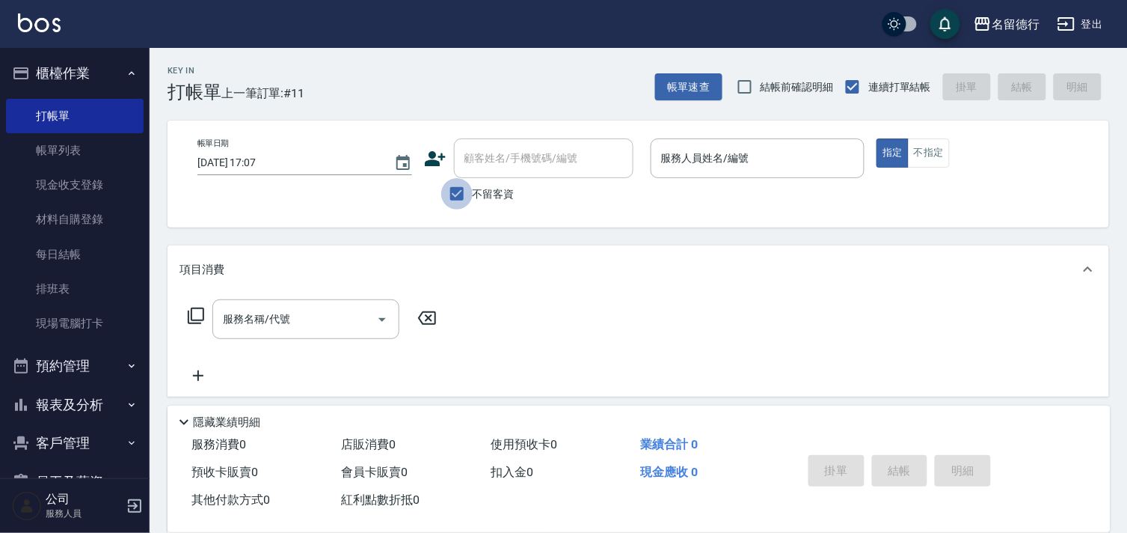
click at [457, 197] on input "不留客資" at bounding box center [456, 193] width 31 height 31
checkbox input "false"
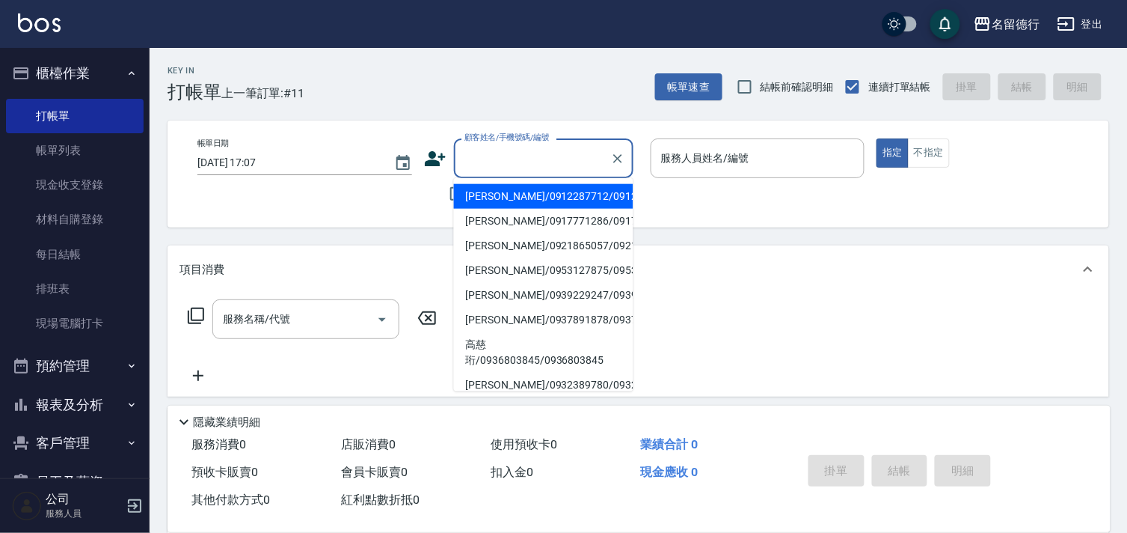
click at [479, 156] on div "顧客姓名/手機號碼/編號 顧客姓名/手機號碼/編號" at bounding box center [544, 158] width 180 height 40
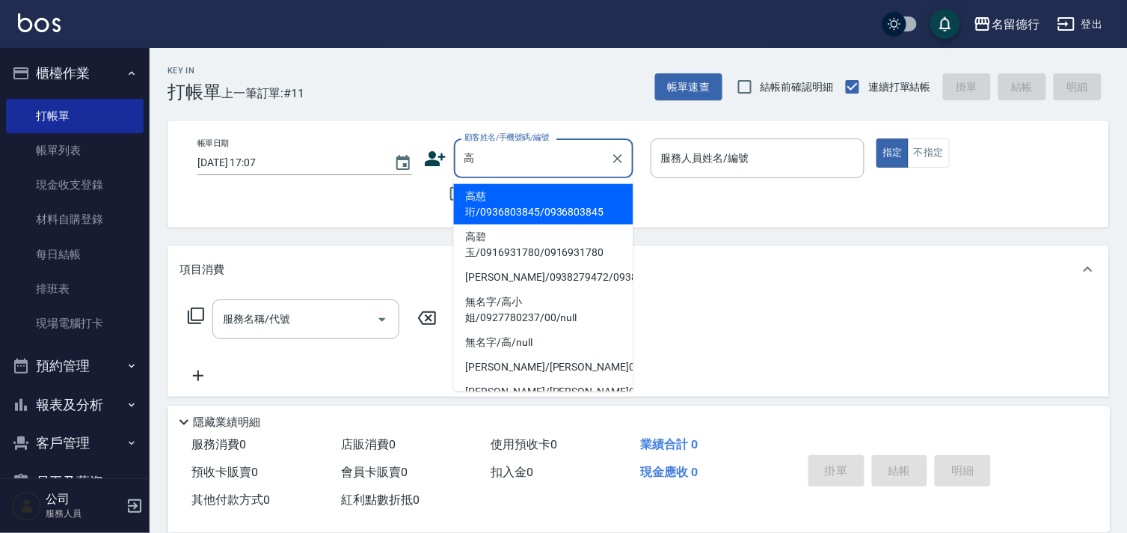
click at [518, 285] on li "[PERSON_NAME]/0938279472/0938279472" at bounding box center [544, 277] width 180 height 25
type input "[PERSON_NAME]/0938279472/0938279472"
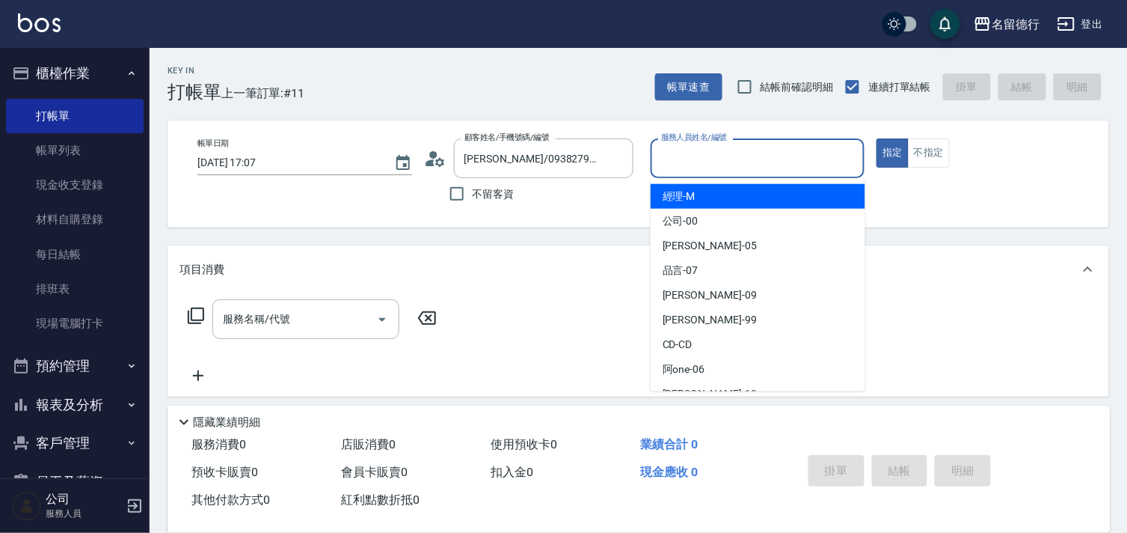
click at [690, 153] on input "服務人員姓名/編號" at bounding box center [757, 158] width 201 height 26
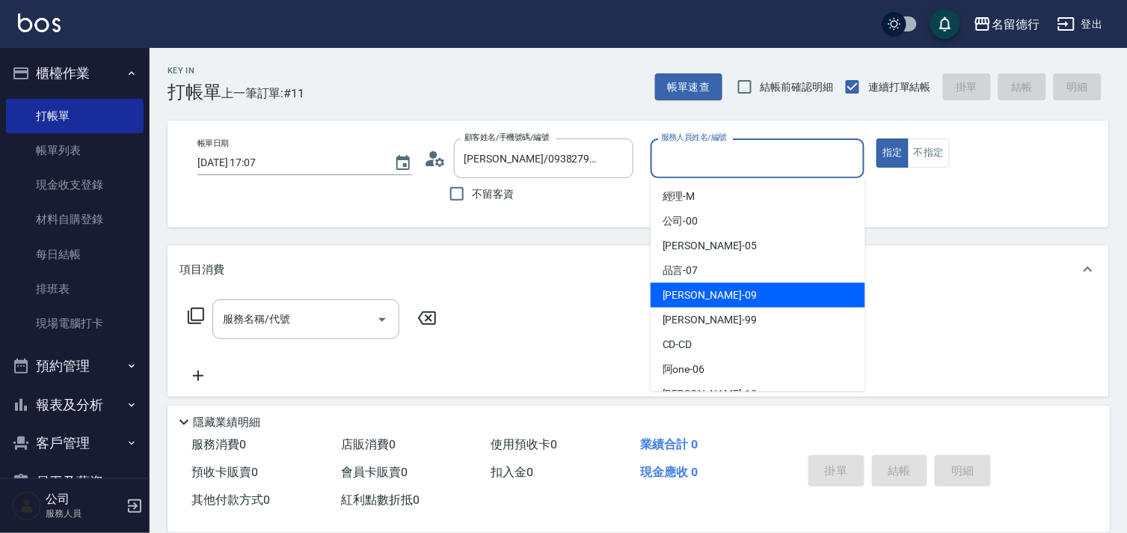
click at [683, 285] on div "[PERSON_NAME] -09" at bounding box center [758, 295] width 215 height 25
type input "[PERSON_NAME]-09"
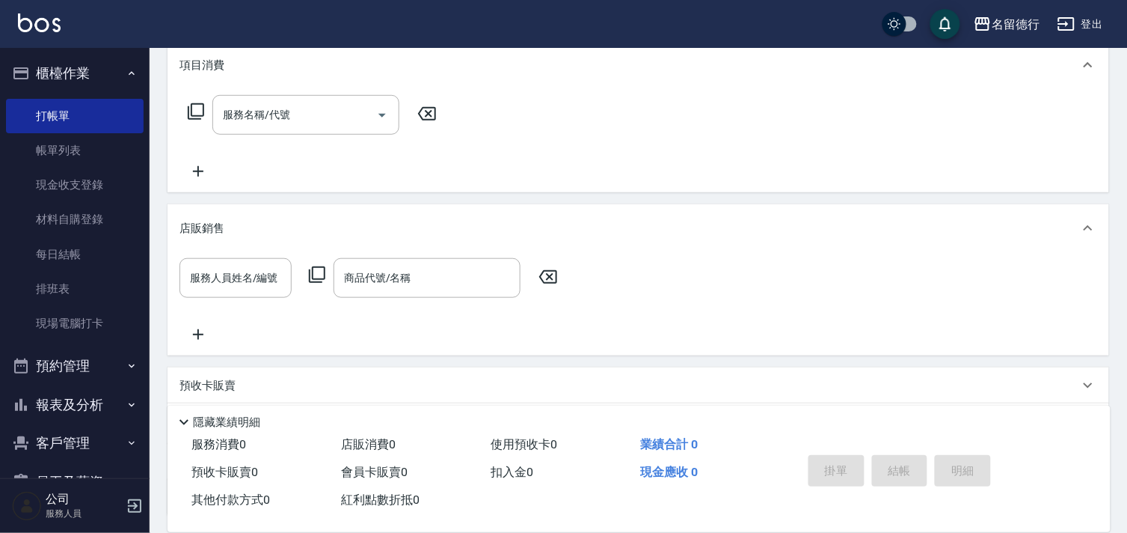
scroll to position [328, 0]
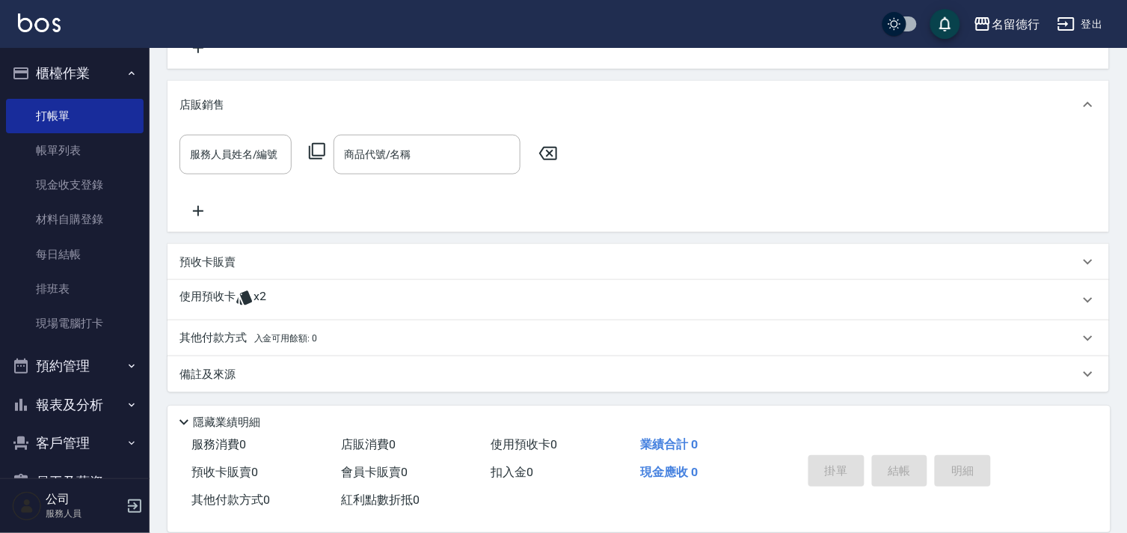
click at [208, 290] on p "使用預收卡" at bounding box center [208, 300] width 56 height 22
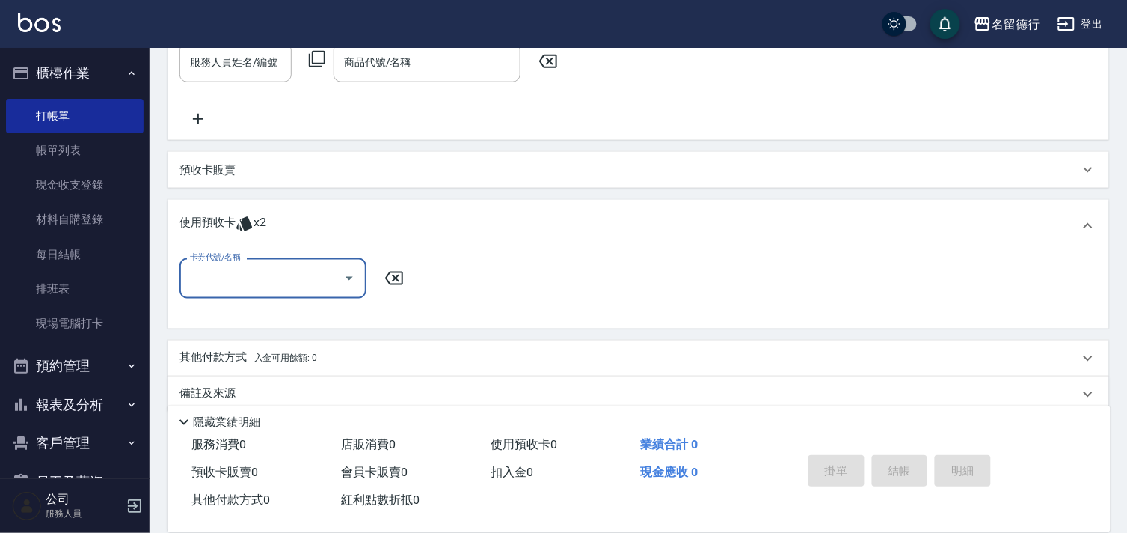
scroll to position [427, 0]
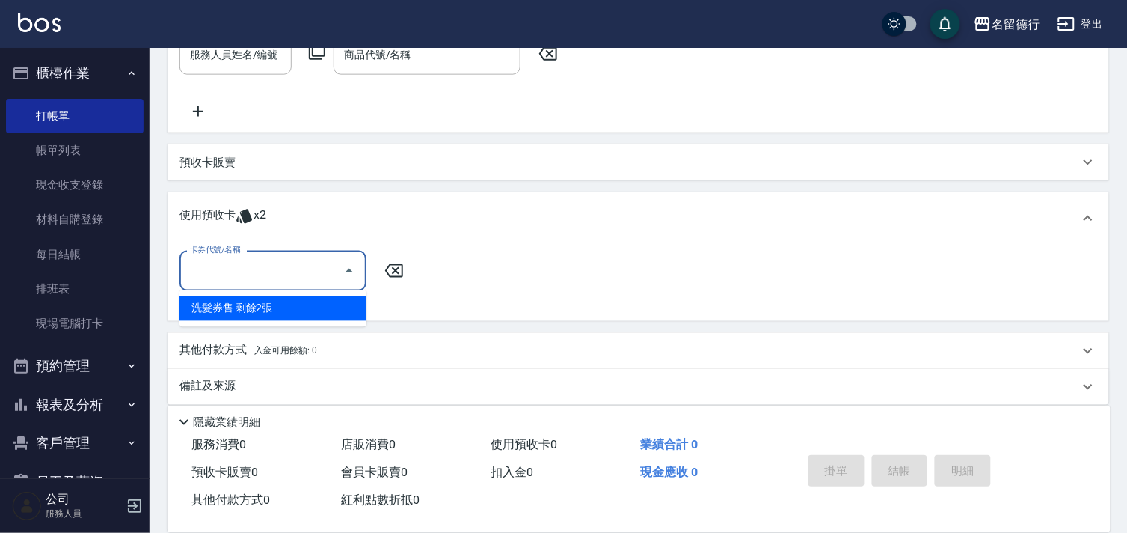
click at [247, 266] on input "卡券代號/名稱" at bounding box center [261, 270] width 151 height 26
click at [248, 304] on div "洗髮券售 剩餘2張" at bounding box center [273, 308] width 187 height 25
type input "洗髮券售"
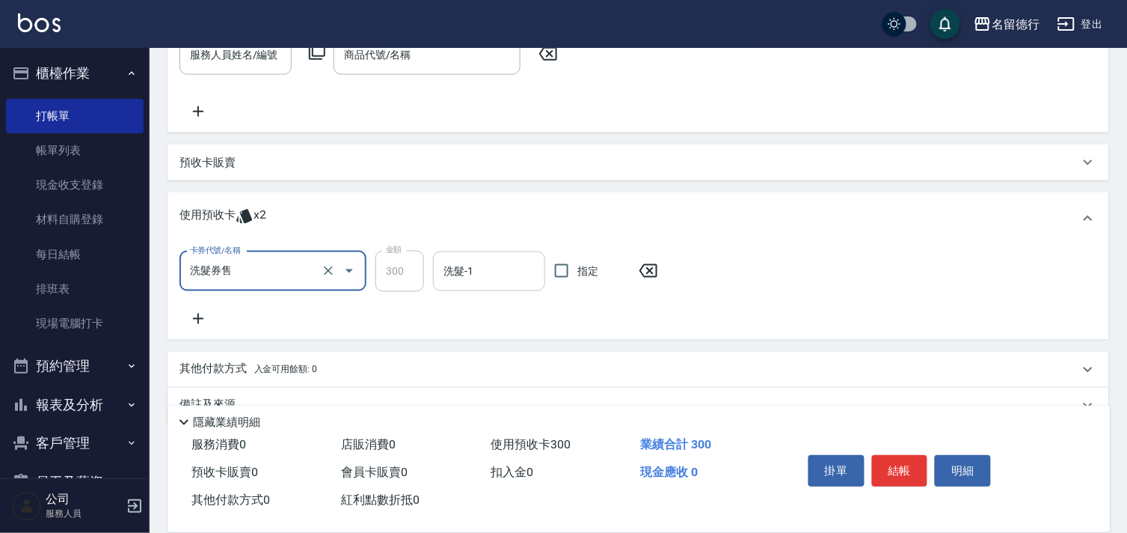
click at [457, 269] on input "洗髮-1" at bounding box center [489, 271] width 99 height 26
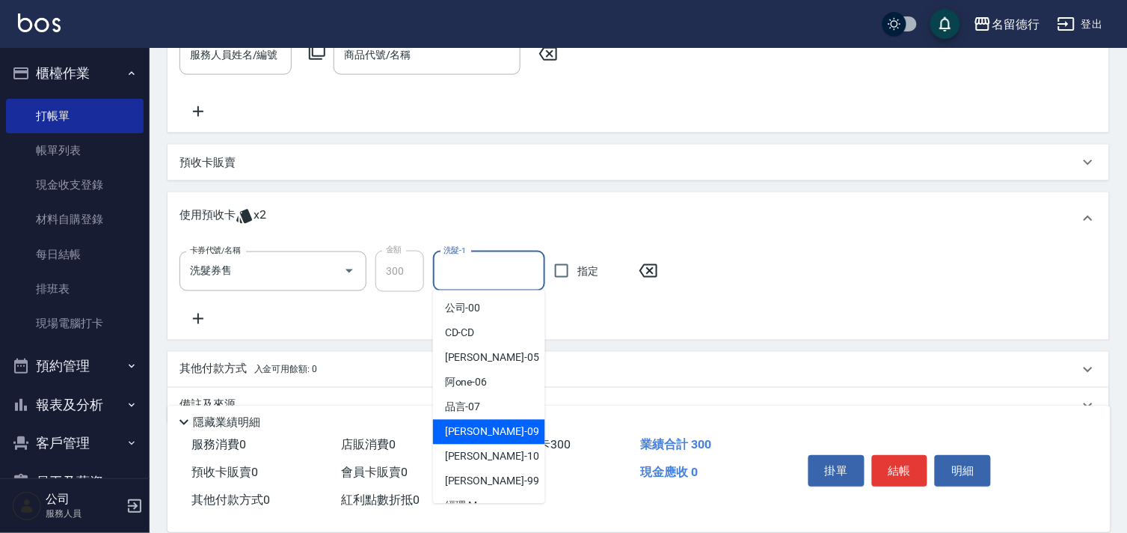
click at [464, 425] on span "[PERSON_NAME] -09" at bounding box center [492, 432] width 94 height 16
type input "[PERSON_NAME]-09"
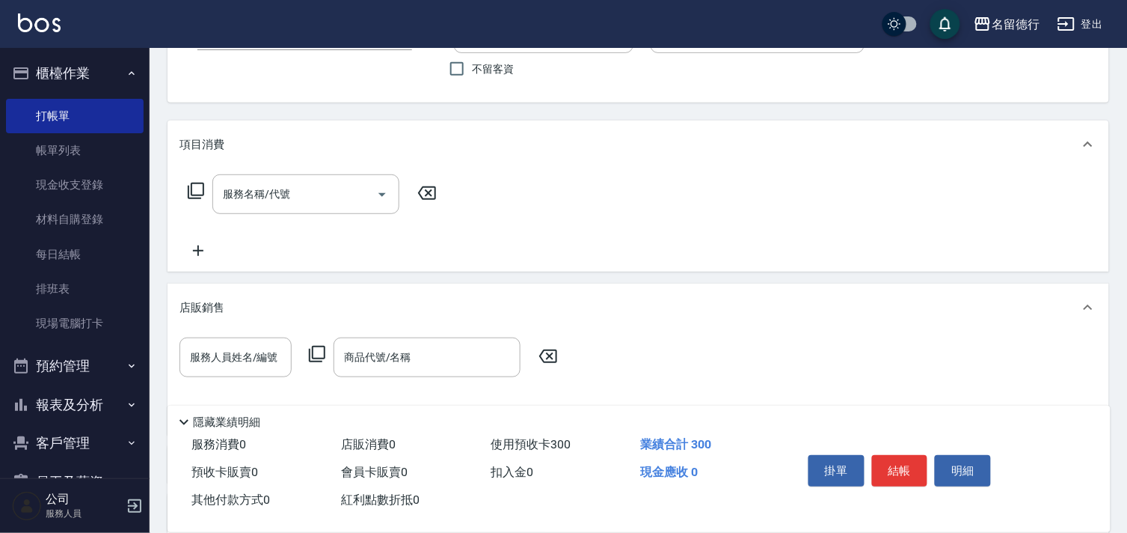
scroll to position [11, 0]
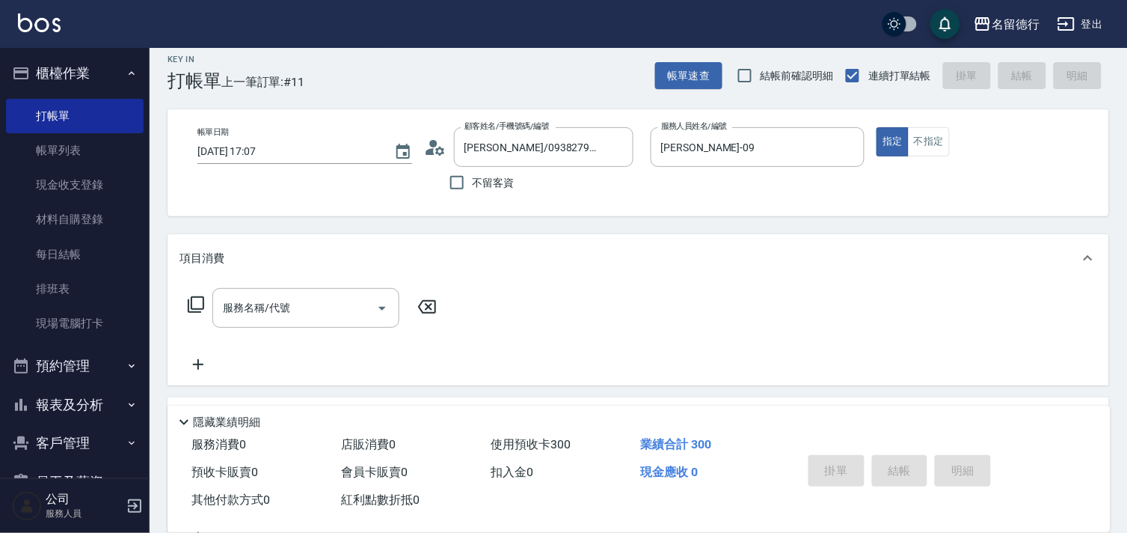
type input "[DATE] 18:13"
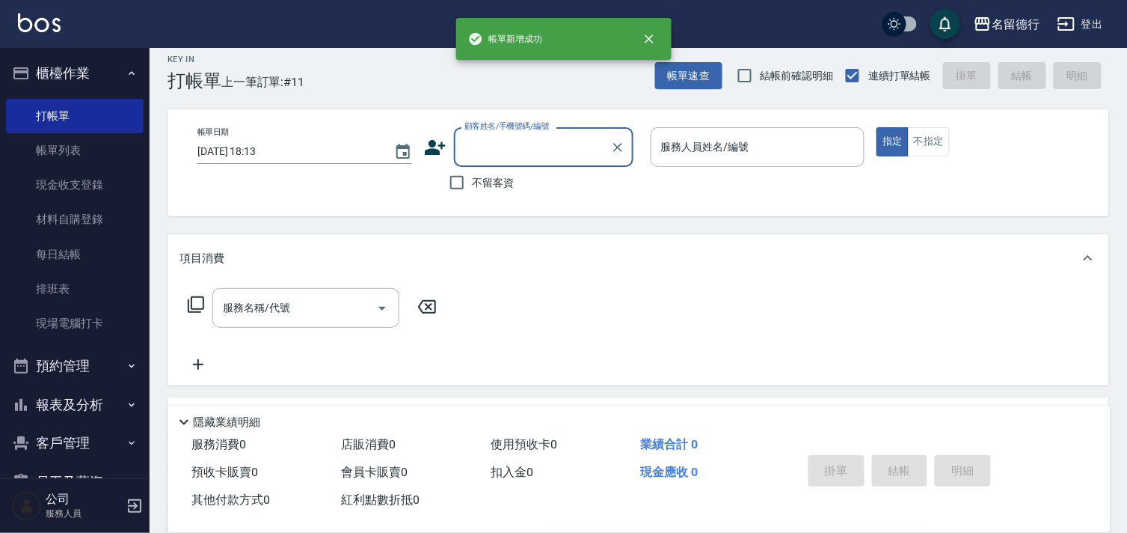
scroll to position [0, 0]
click at [88, 147] on link "帳單列表" at bounding box center [75, 150] width 138 height 34
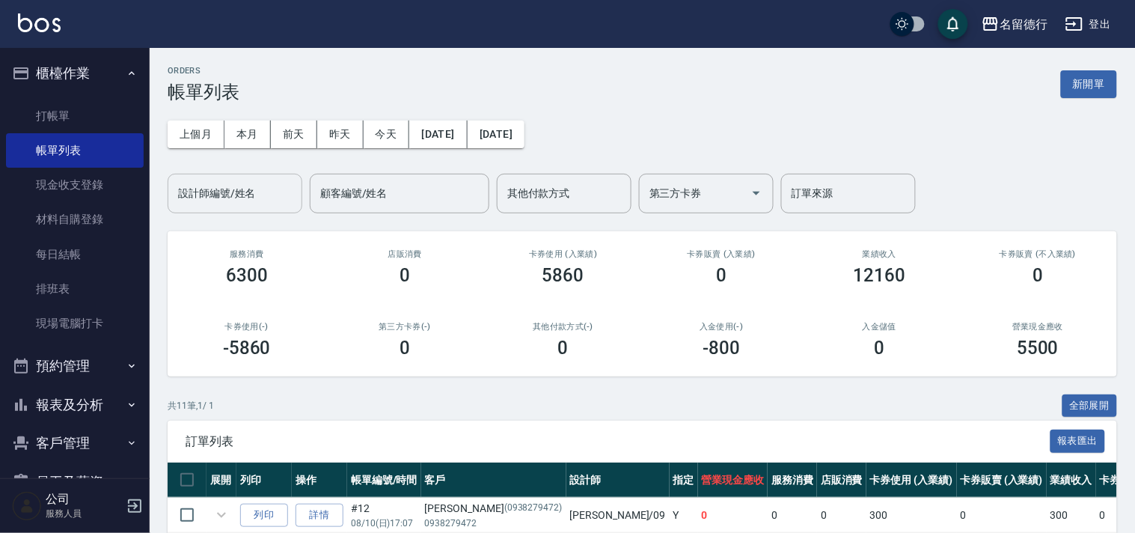
click at [205, 191] on div "設計師編號/姓名 設計師編號/姓名" at bounding box center [235, 194] width 135 height 40
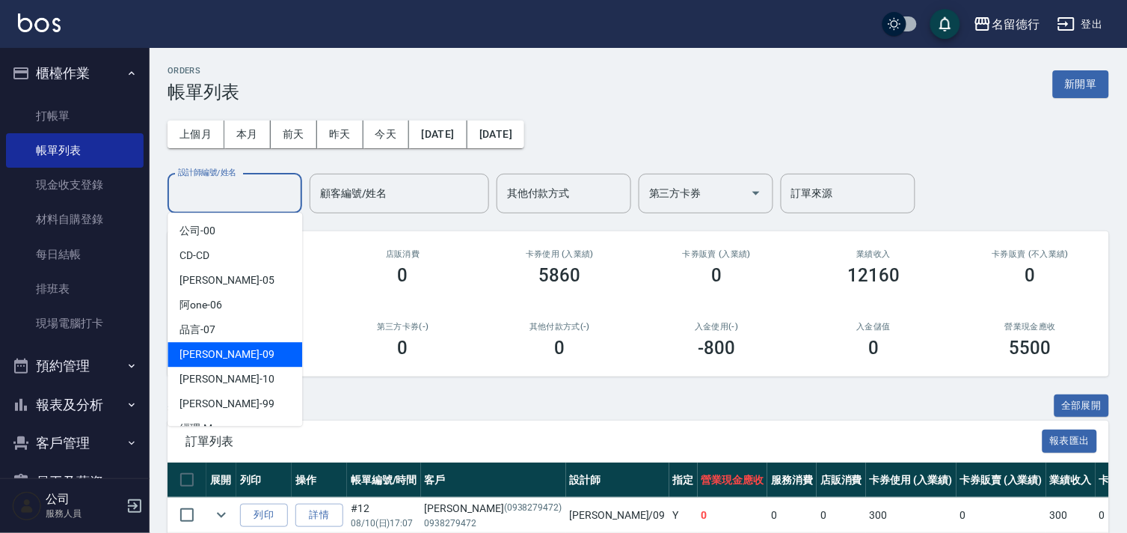
click at [206, 356] on span "[PERSON_NAME] -09" at bounding box center [227, 354] width 94 height 16
type input "[PERSON_NAME]-09"
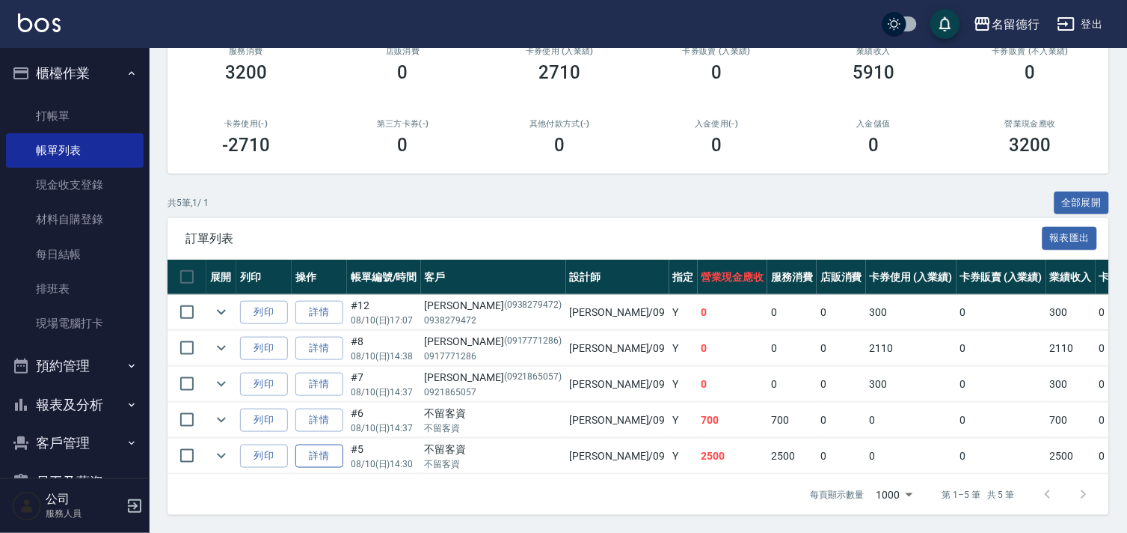
scroll to position [49, 0]
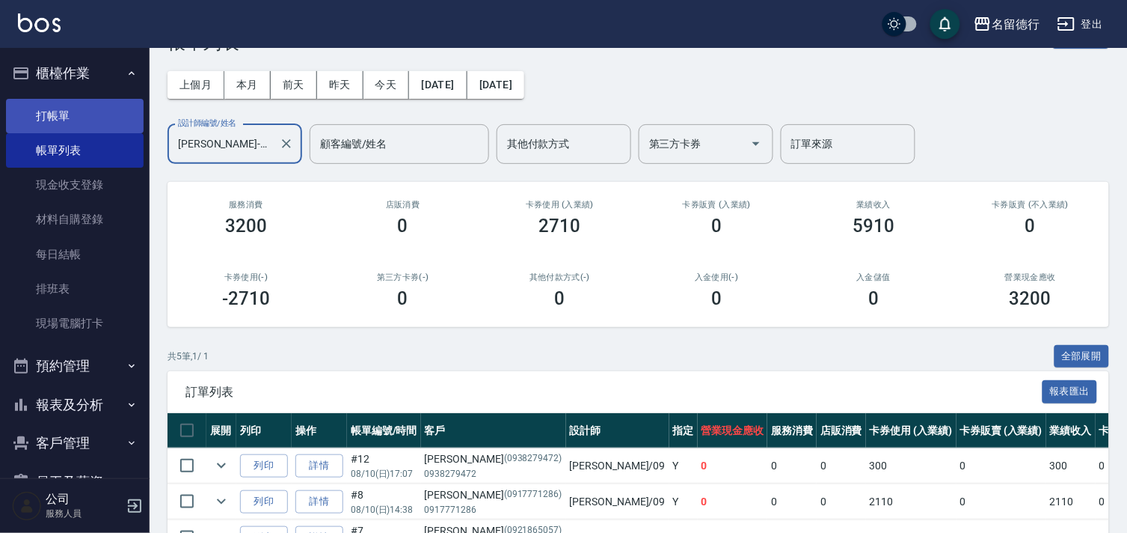
click at [45, 114] on link "打帳單" at bounding box center [75, 116] width 138 height 34
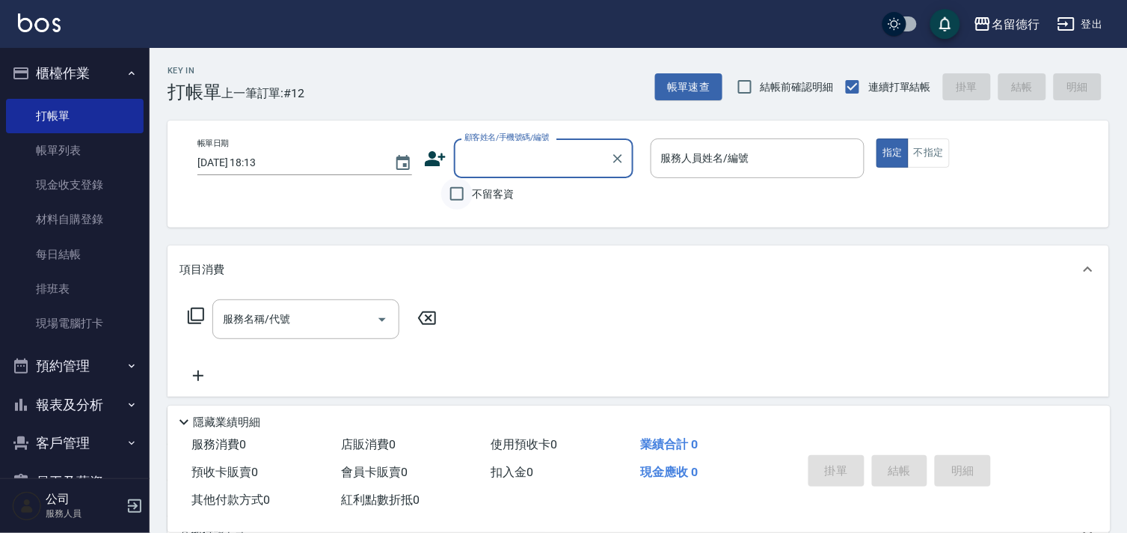
click at [457, 197] on input "不留客資" at bounding box center [456, 193] width 31 height 31
checkbox input "true"
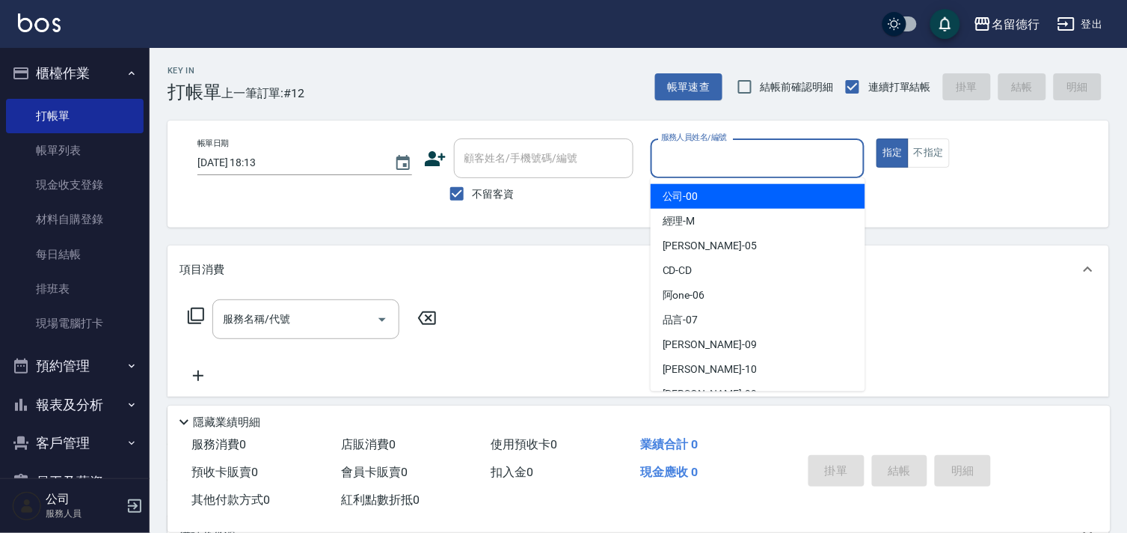
click at [682, 153] on input "服務人員姓名/編號" at bounding box center [757, 158] width 201 height 26
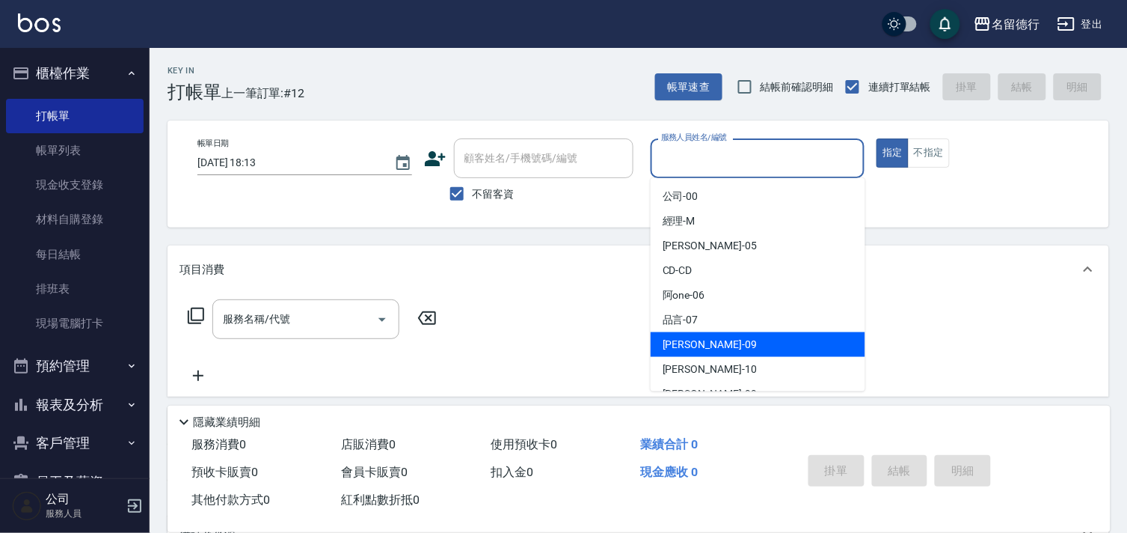
click at [684, 346] on span "[PERSON_NAME] -09" at bounding box center [710, 345] width 94 height 16
type input "[PERSON_NAME]-09"
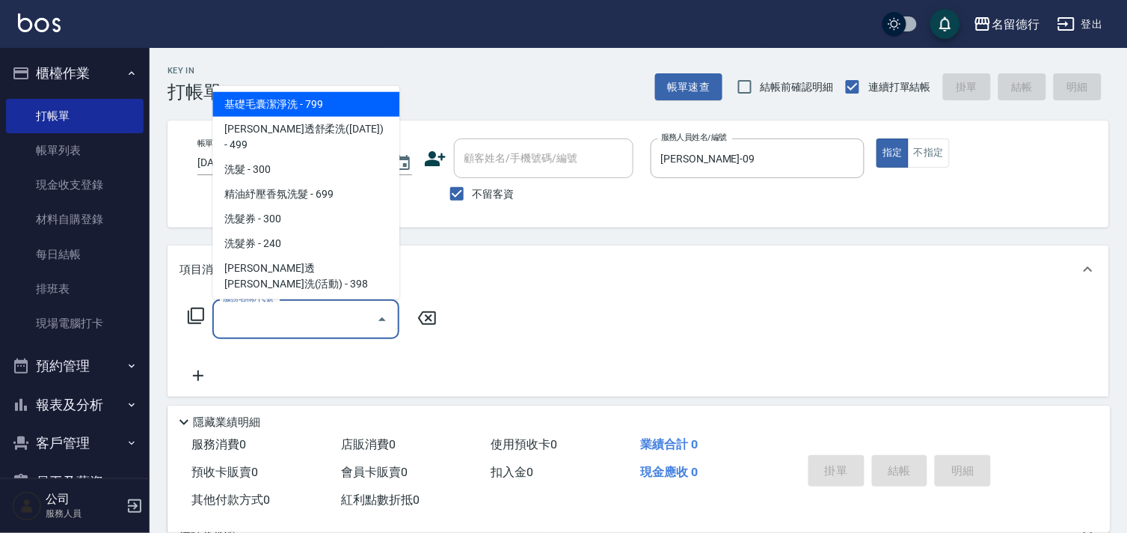
click at [283, 310] on div "服務名稱/代號 服務名稱/代號" at bounding box center [305, 319] width 187 height 40
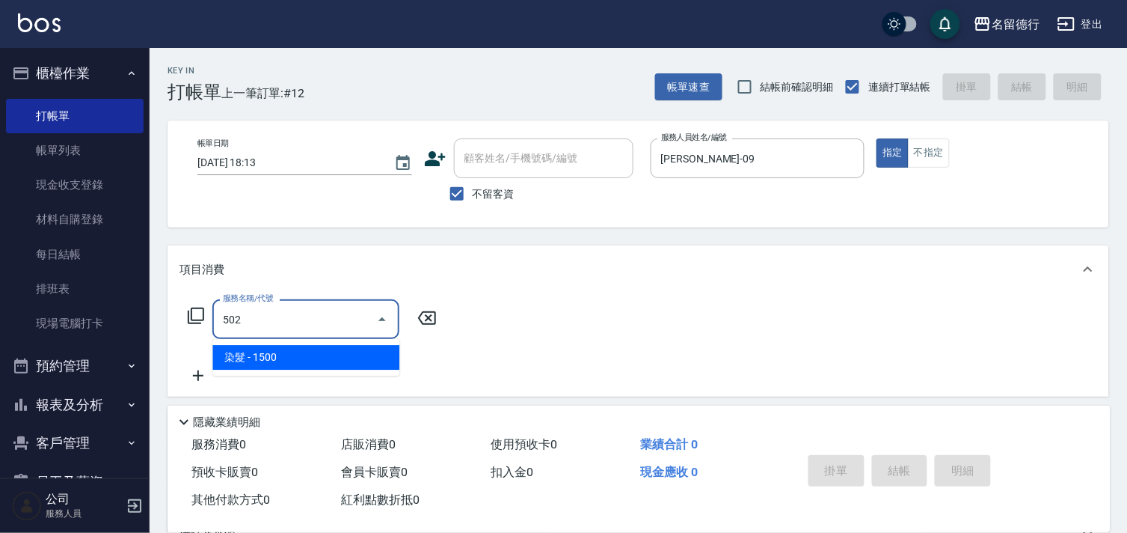
click at [323, 354] on span "染髮 - 1500" at bounding box center [305, 357] width 187 height 25
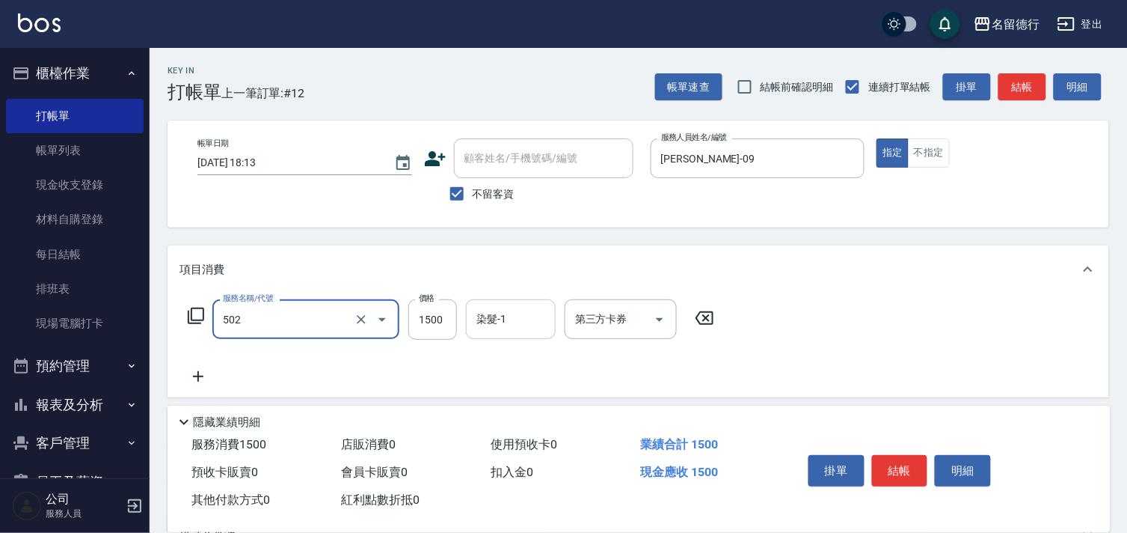
type input "染髮(502)"
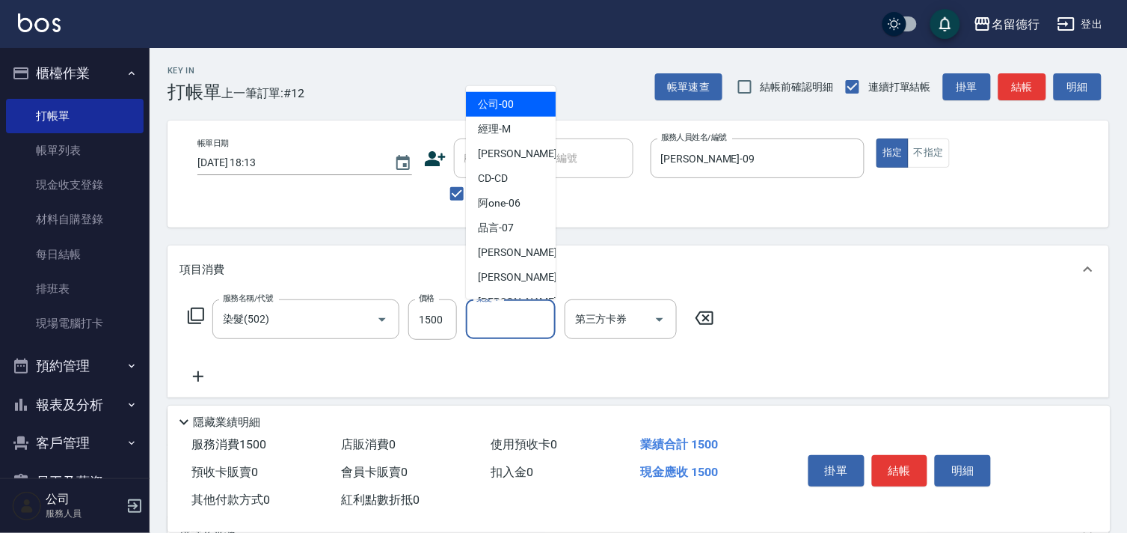
click at [488, 316] on input "染髮-1" at bounding box center [511, 319] width 76 height 26
click at [500, 250] on span "[PERSON_NAME] -09" at bounding box center [525, 253] width 94 height 16
type input "[PERSON_NAME]-09"
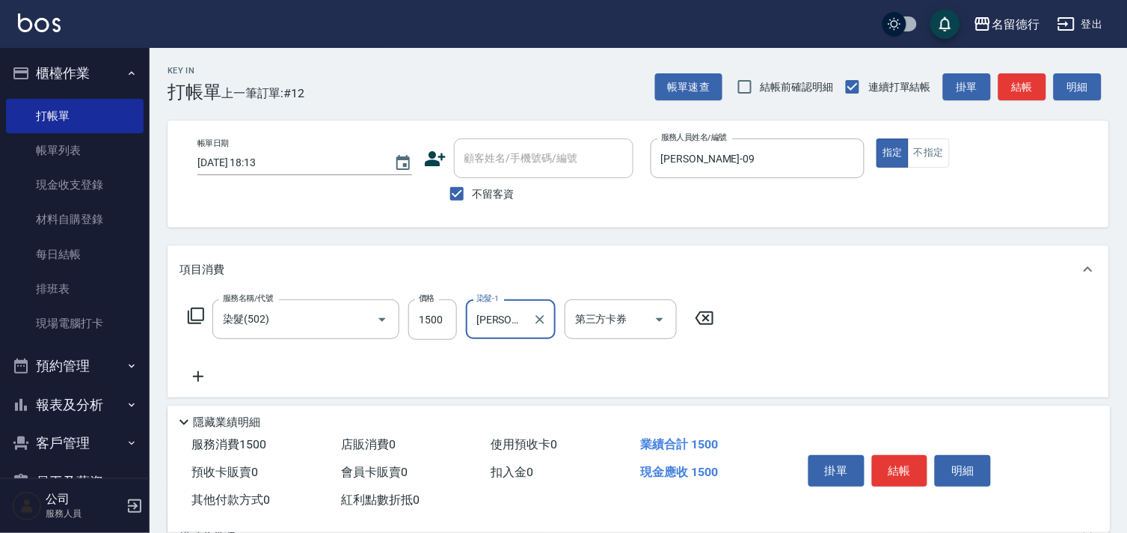
click at [195, 372] on icon at bounding box center [198, 376] width 37 height 18
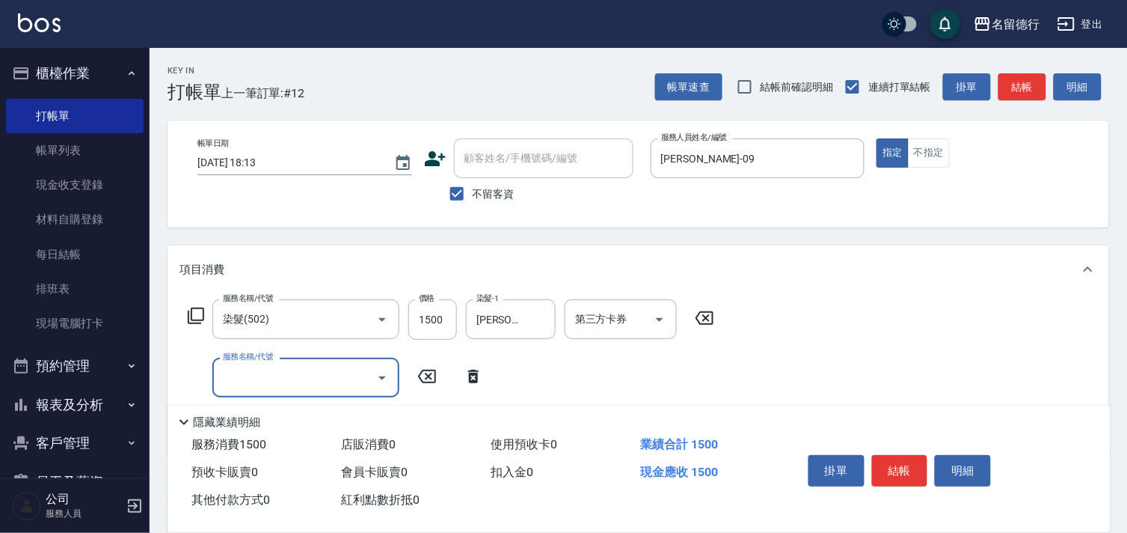
click at [242, 374] on input "服務名稱/代號" at bounding box center [294, 377] width 151 height 26
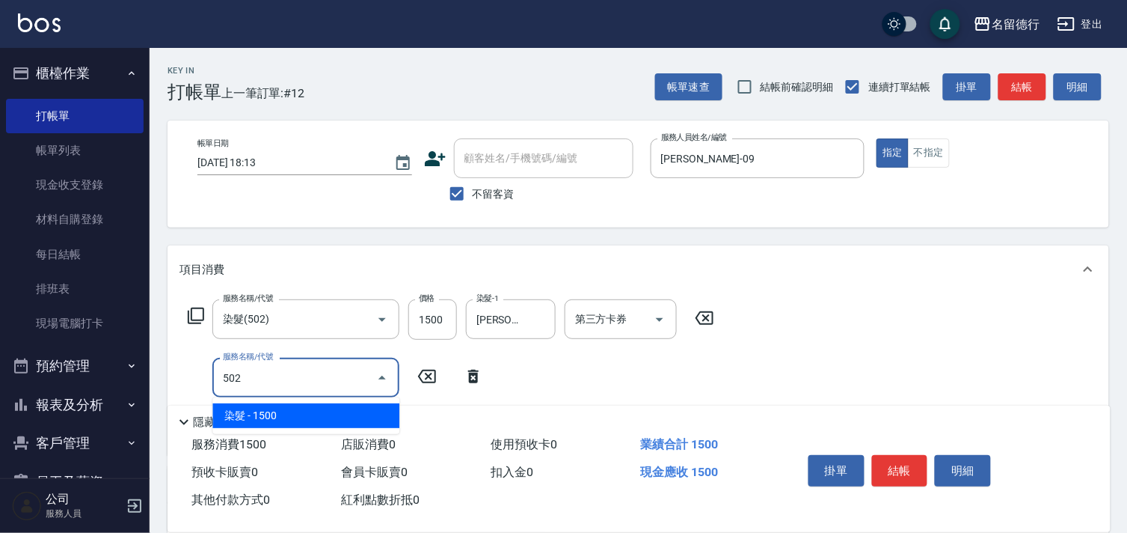
click at [319, 411] on span "染髮 - 1500" at bounding box center [305, 415] width 187 height 25
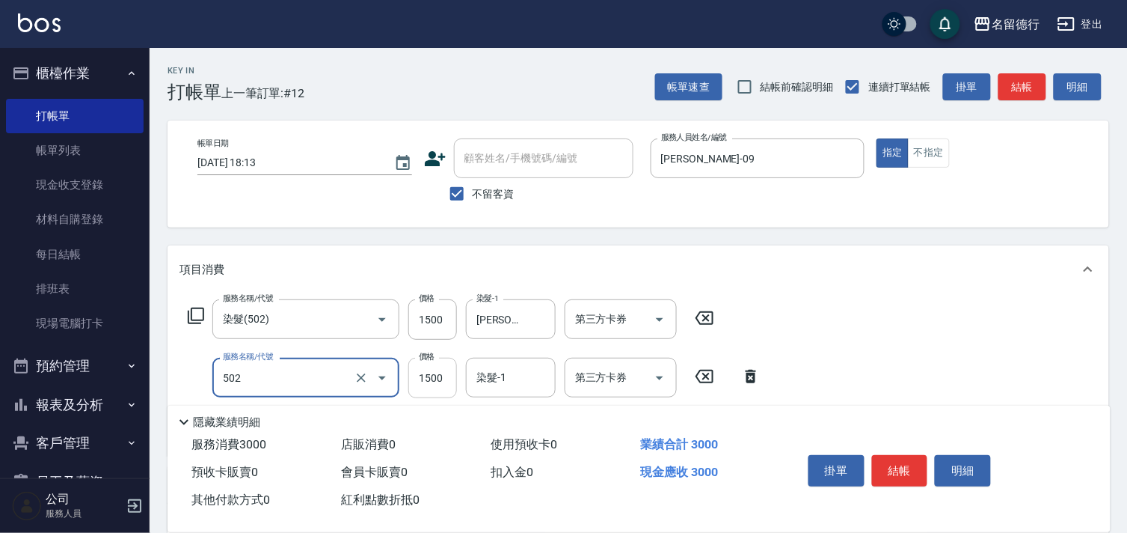
type input "染髮(502)"
click at [420, 375] on input "1500" at bounding box center [432, 378] width 49 height 40
type input "1600"
click at [491, 377] on div "染髮-1 染髮-1" at bounding box center [511, 378] width 90 height 40
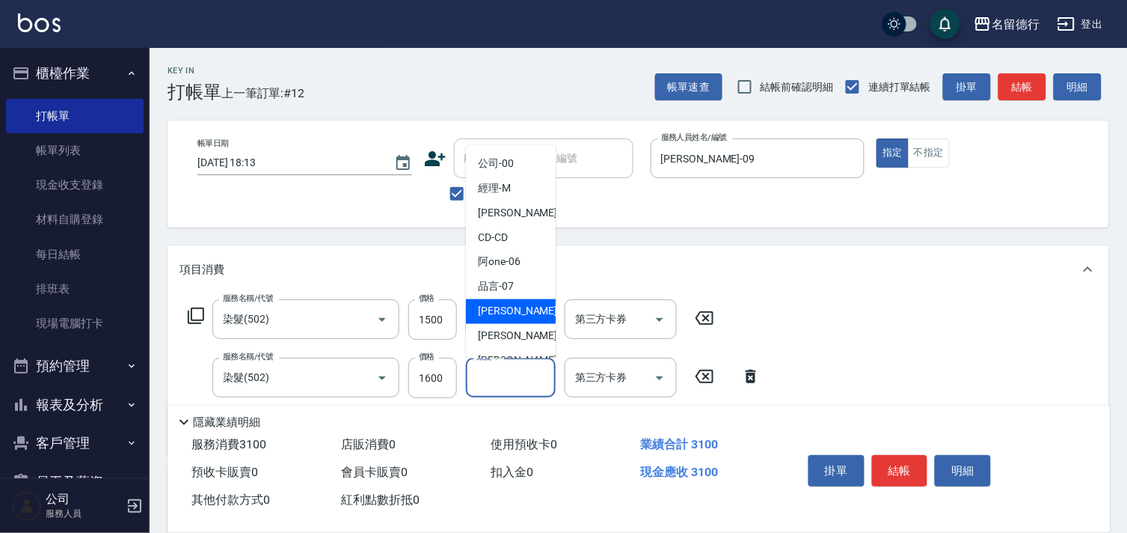
click at [501, 315] on span "[PERSON_NAME] -09" at bounding box center [525, 312] width 94 height 16
type input "[PERSON_NAME]-09"
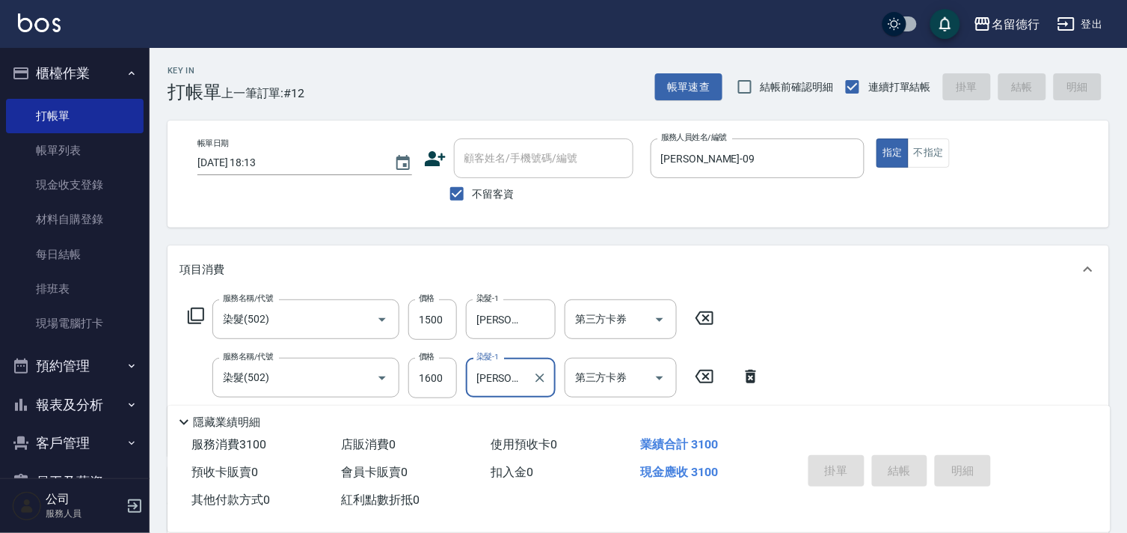
type input "[DATE] 18:14"
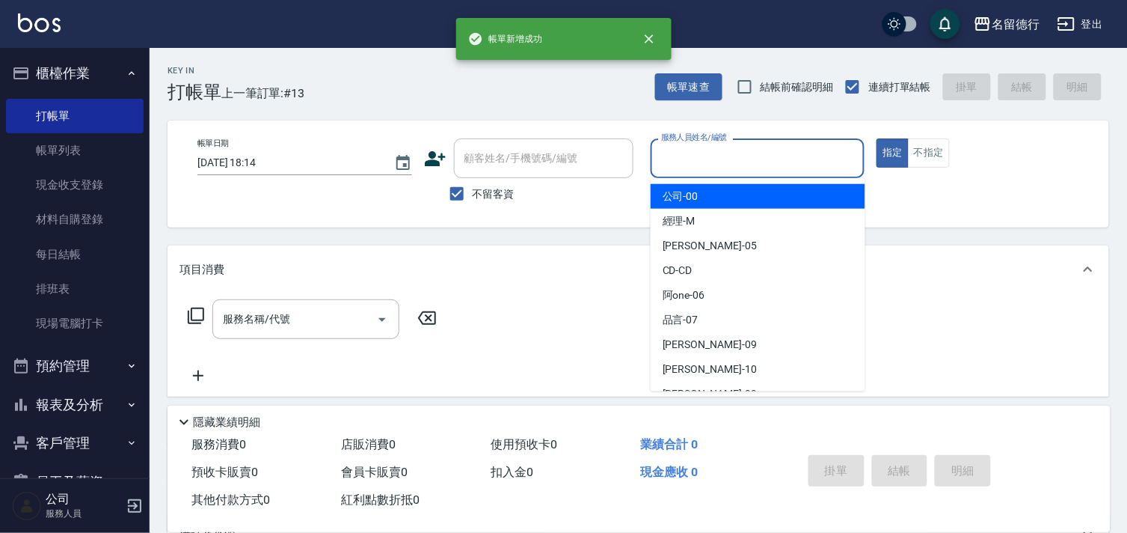
click at [663, 151] on input "服務人員姓名/編號" at bounding box center [757, 158] width 201 height 26
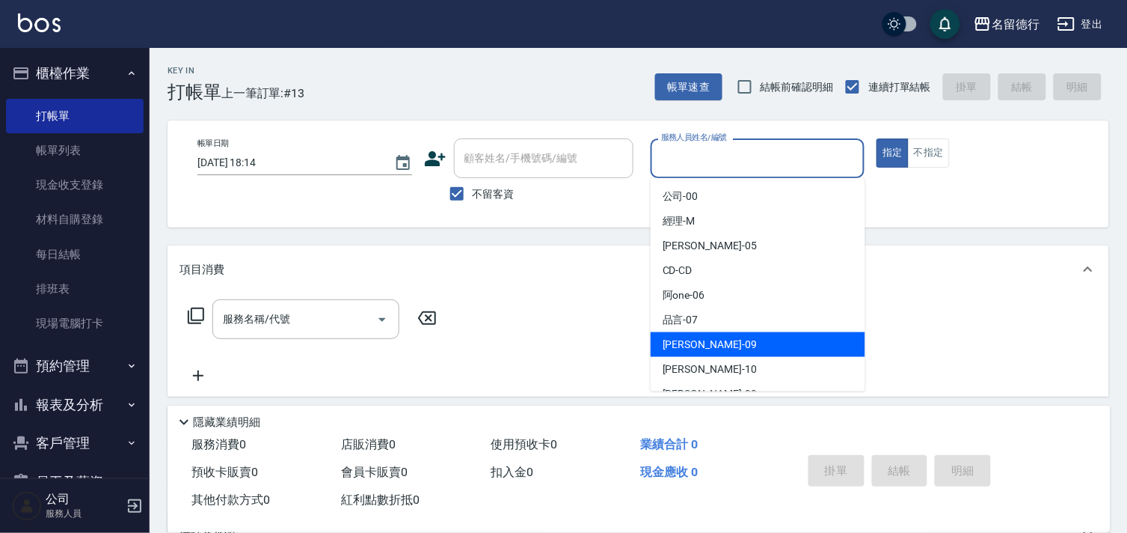
click at [678, 337] on span "[PERSON_NAME] -09" at bounding box center [710, 345] width 94 height 16
type input "[PERSON_NAME]-09"
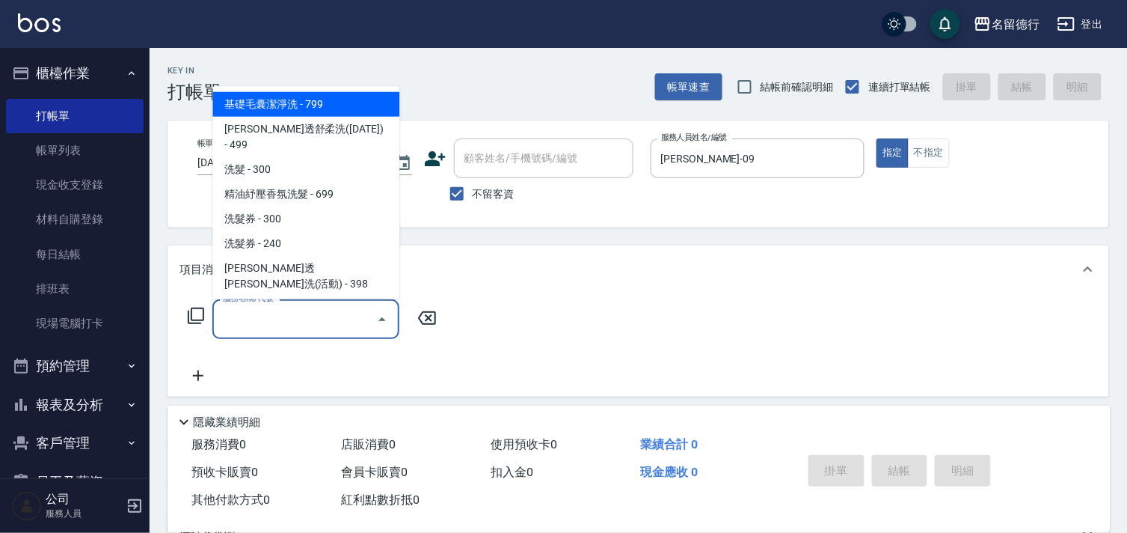
click at [322, 319] on input "服務名稱/代號" at bounding box center [294, 319] width 151 height 26
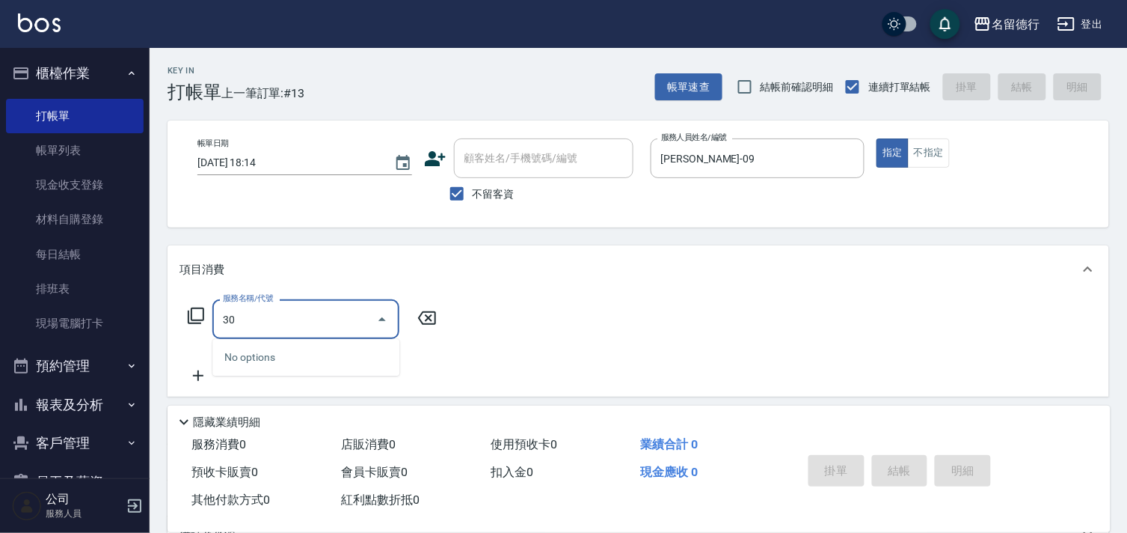
type input "3"
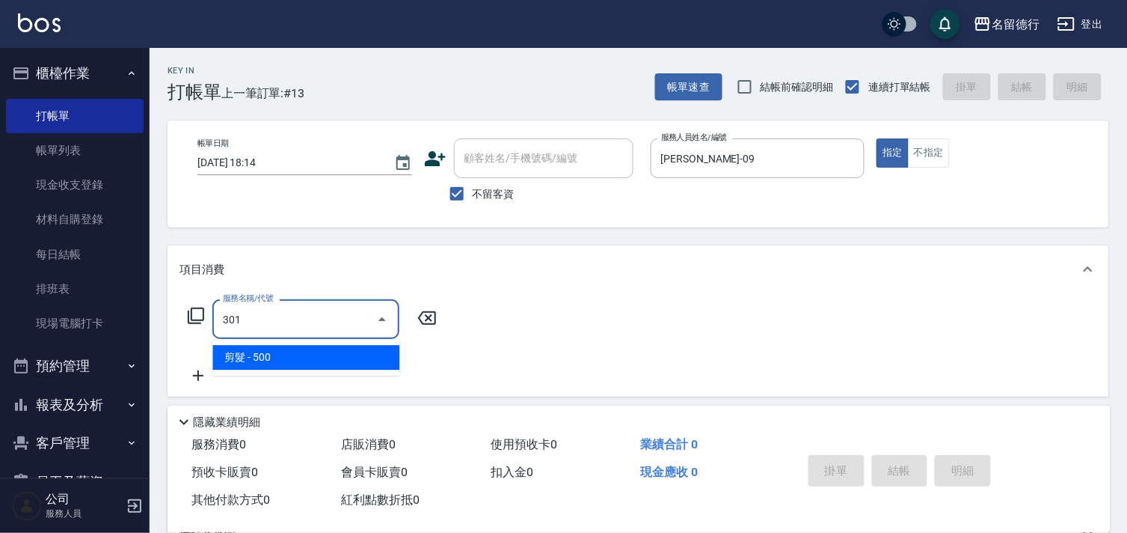
click at [319, 348] on span "剪髮 - 500" at bounding box center [305, 357] width 187 height 25
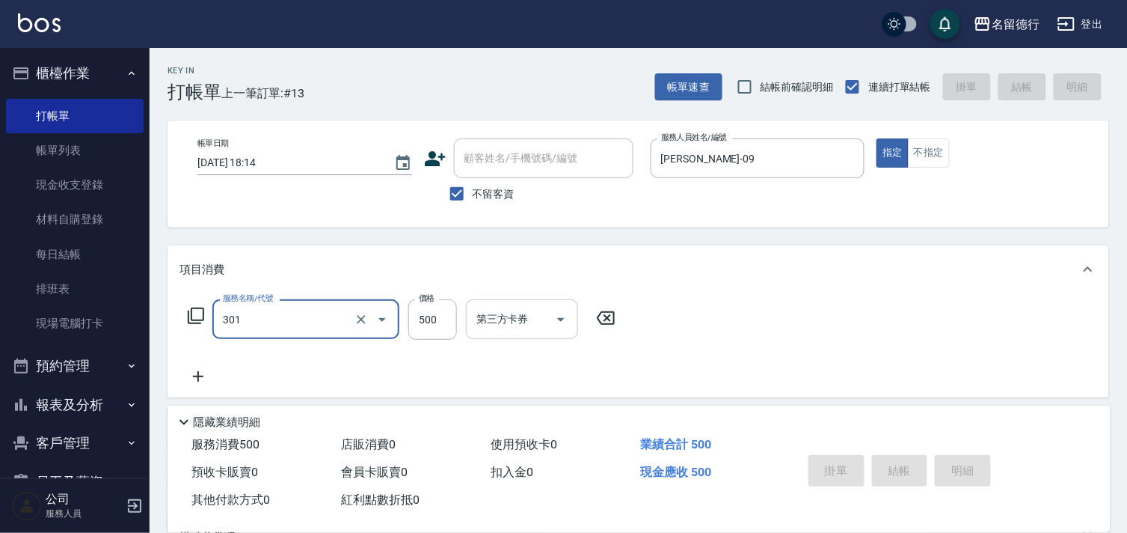
type input "301"
